Goal: Task Accomplishment & Management: Manage account settings

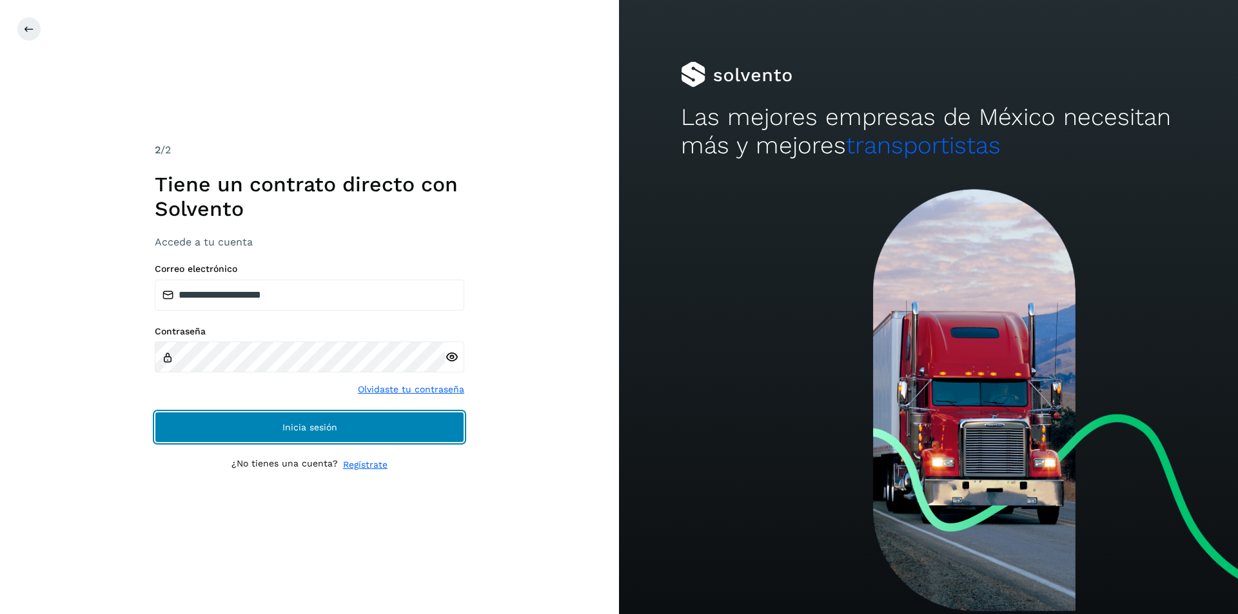
click at [339, 434] on button "Inicia sesión" at bounding box center [309, 427] width 309 height 31
click at [338, 436] on button "Inicia sesión" at bounding box center [309, 427] width 309 height 31
click at [299, 427] on span "Inicia sesión" at bounding box center [309, 427] width 55 height 9
click at [289, 433] on button "Inicia sesión" at bounding box center [309, 427] width 309 height 31
click at [339, 429] on button "Inicia sesión" at bounding box center [309, 427] width 309 height 31
